Goal: Task Accomplishment & Management: Manage account settings

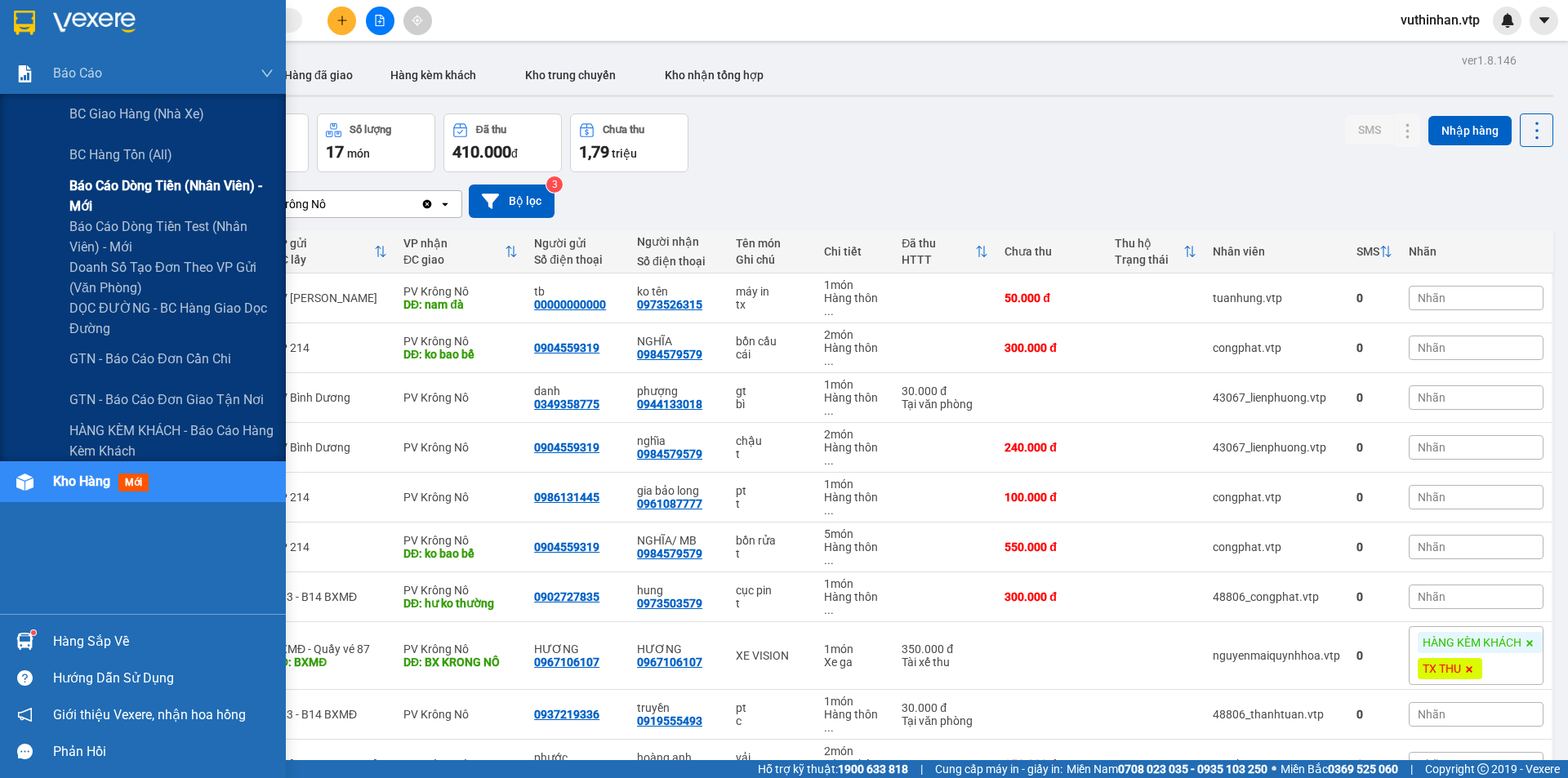
drag, startPoint x: 96, startPoint y: 188, endPoint x: 120, endPoint y: 189, distance: 24.0
click at [96, 187] on span "Báo cáo dòng tiền (nhân viên) - mới" at bounding box center [171, 195] width 204 height 41
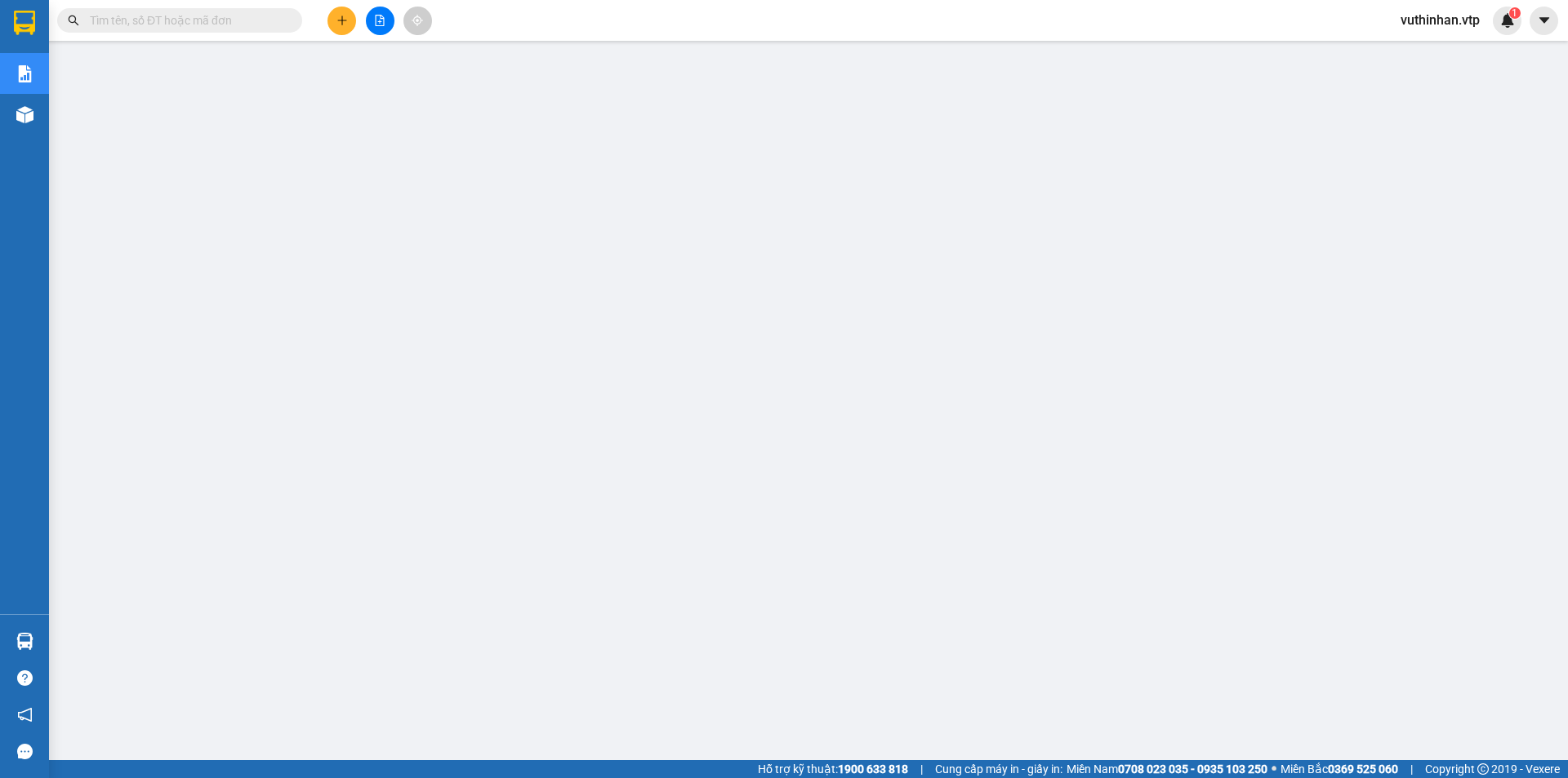
click at [1432, 21] on span "vuthinhan.vtp" at bounding box center [1440, 20] width 105 height 21
click at [1435, 58] on span "Đăng xuất" at bounding box center [1447, 50] width 72 height 18
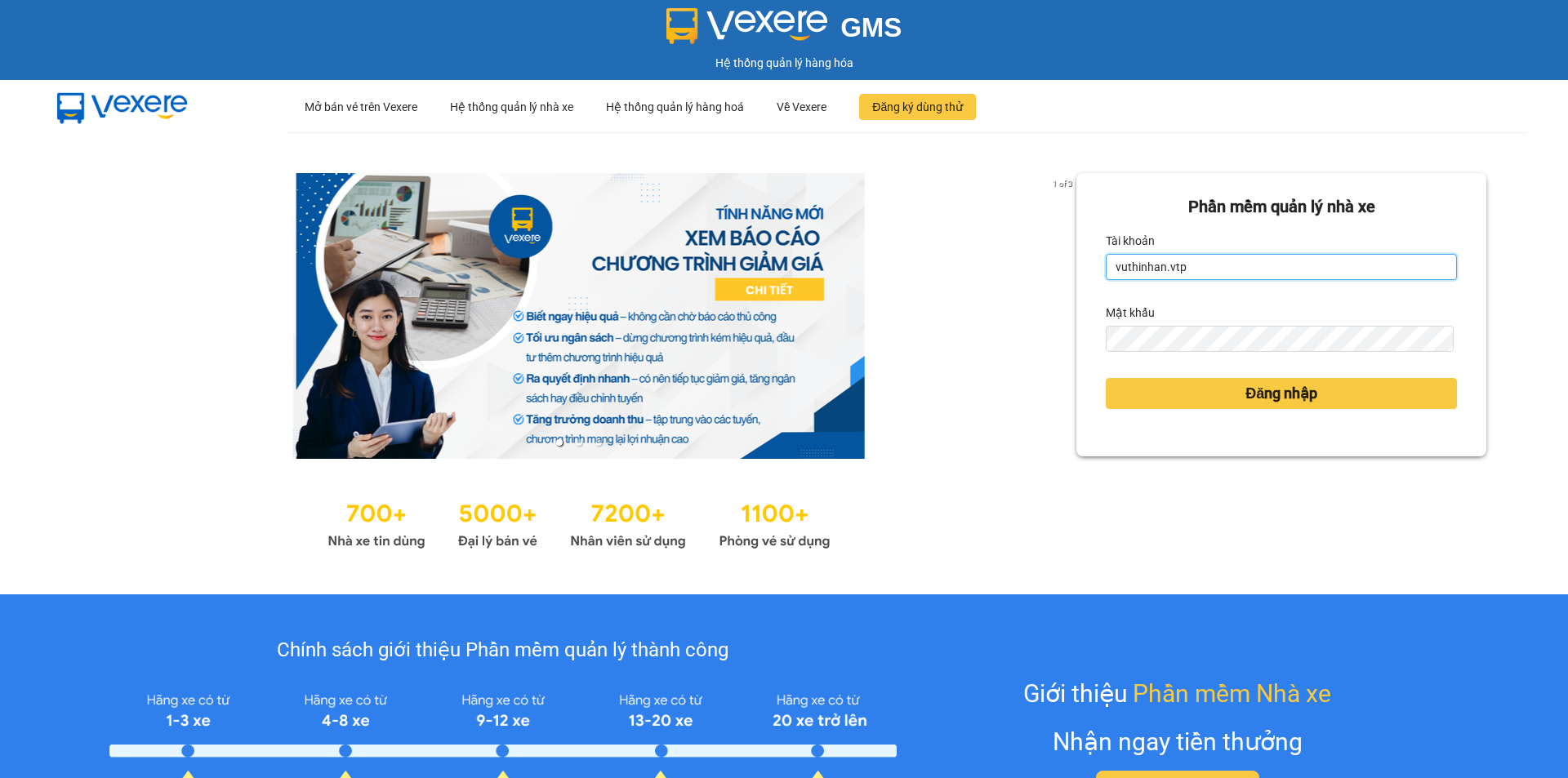
drag, startPoint x: 1207, startPoint y: 260, endPoint x: 1207, endPoint y: 274, distance: 14.0
click at [1207, 260] on input "vuthinhan.vtp" at bounding box center [1281, 267] width 351 height 26
type input "dothilehang.vtp"
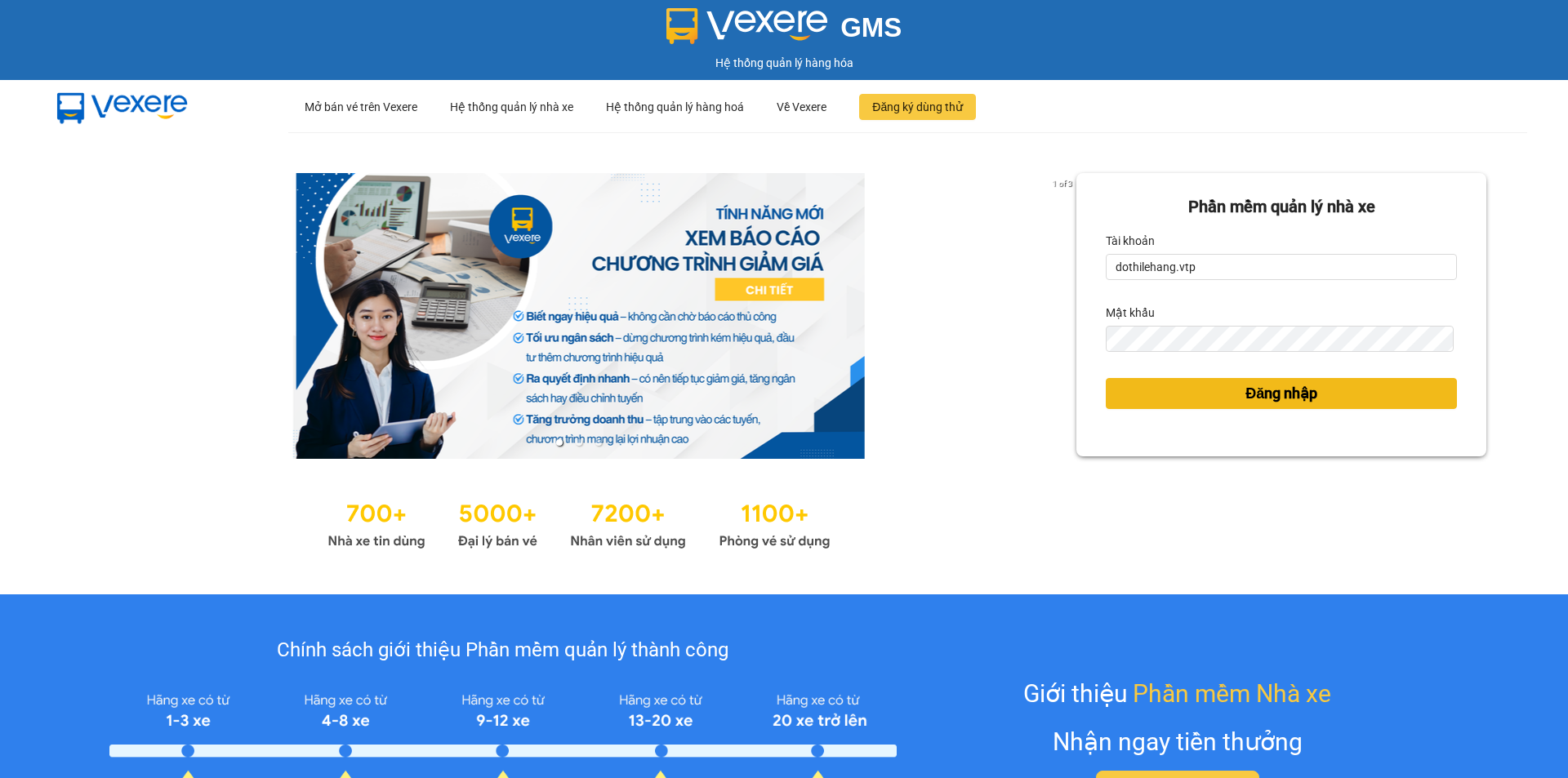
click at [1226, 395] on button "Đăng nhập" at bounding box center [1281, 393] width 351 height 31
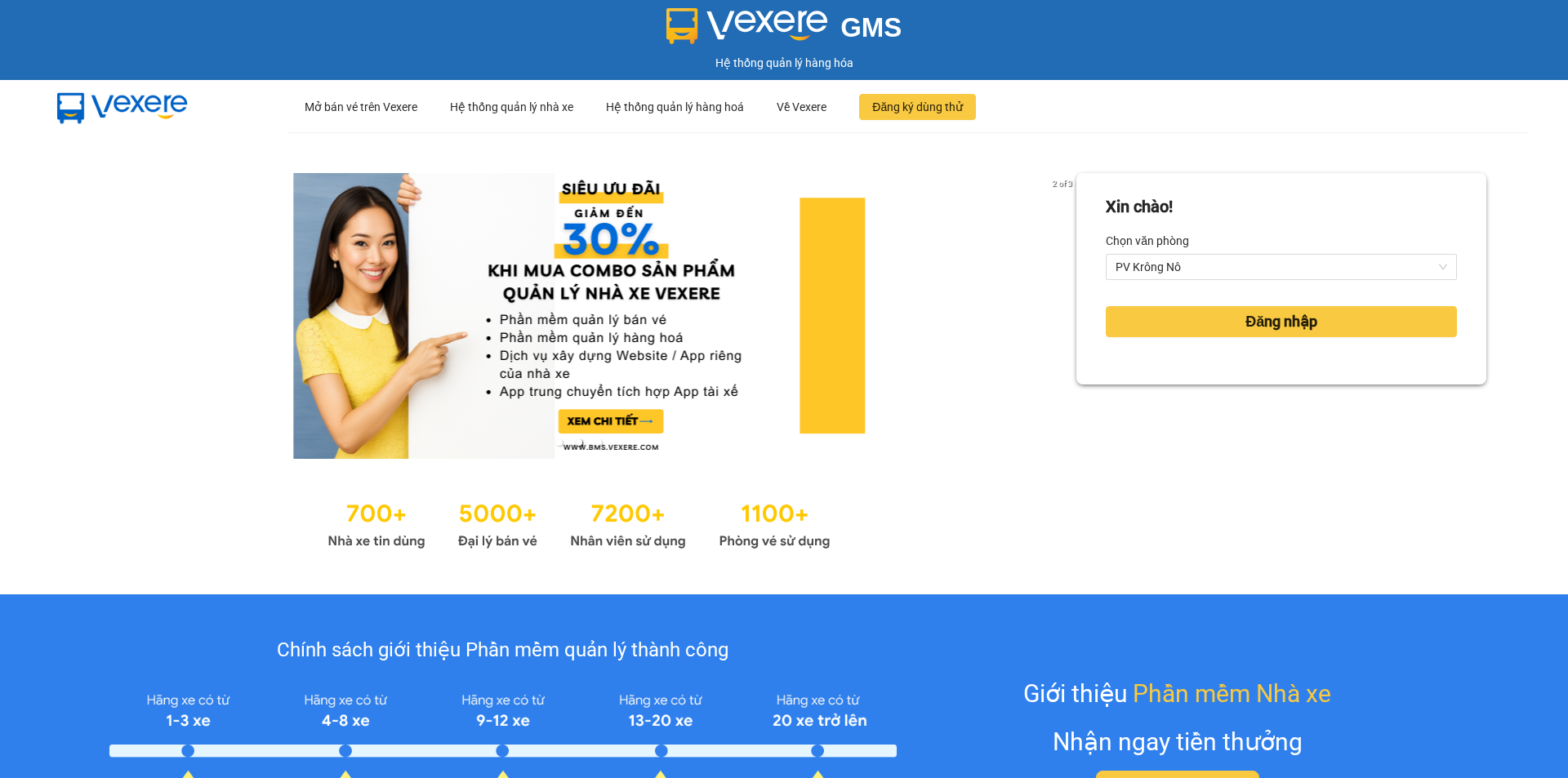
click at [1230, 383] on div "Xin chào! Chọn văn phòng PV Krông Nô Đăng nhập" at bounding box center [1281, 279] width 410 height 212
click at [1216, 315] on button "Đăng nhập" at bounding box center [1281, 322] width 351 height 31
